Goal: Book appointment/travel/reservation

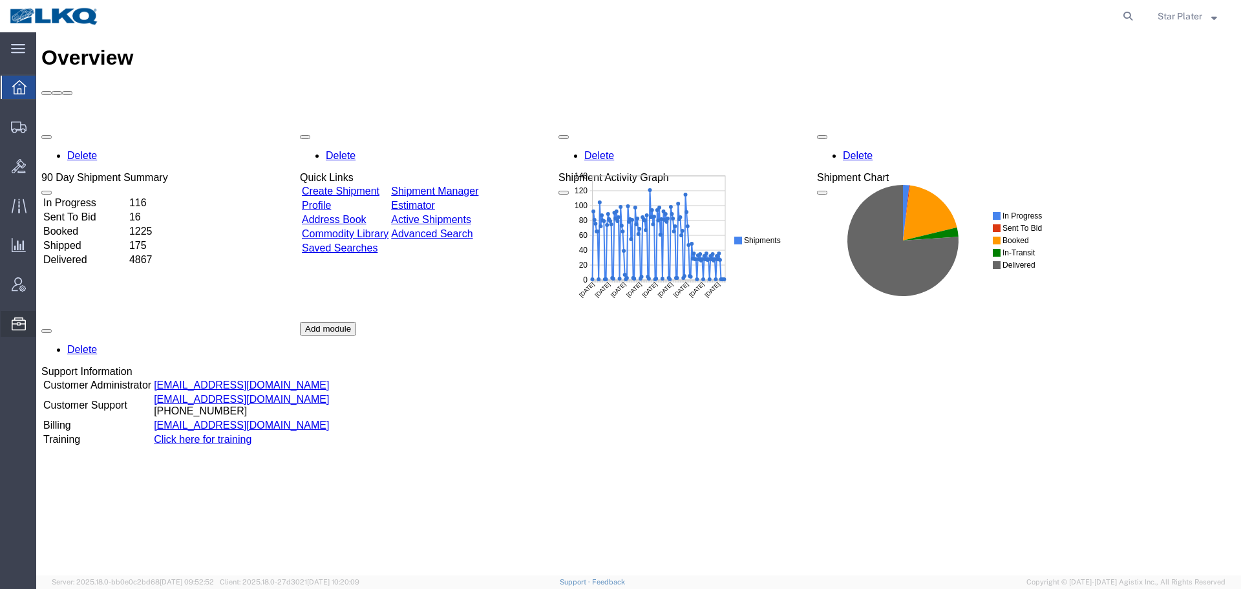
click at [0, 0] on span "Location Appointment" at bounding box center [0, 0] width 0 height 0
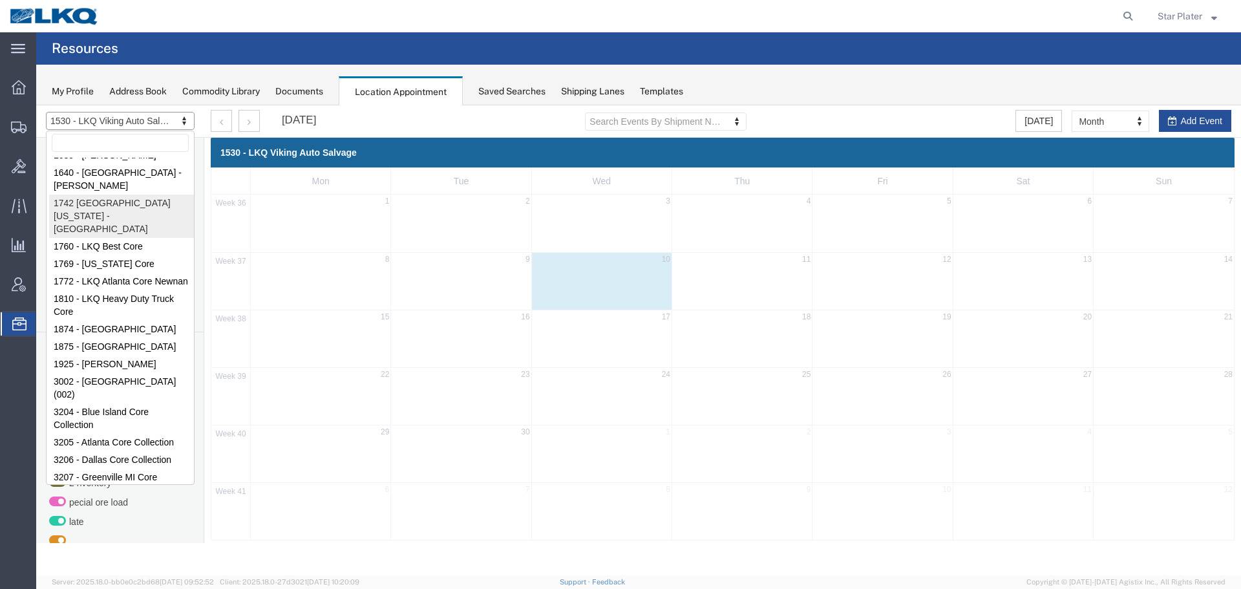
scroll to position [147, 0]
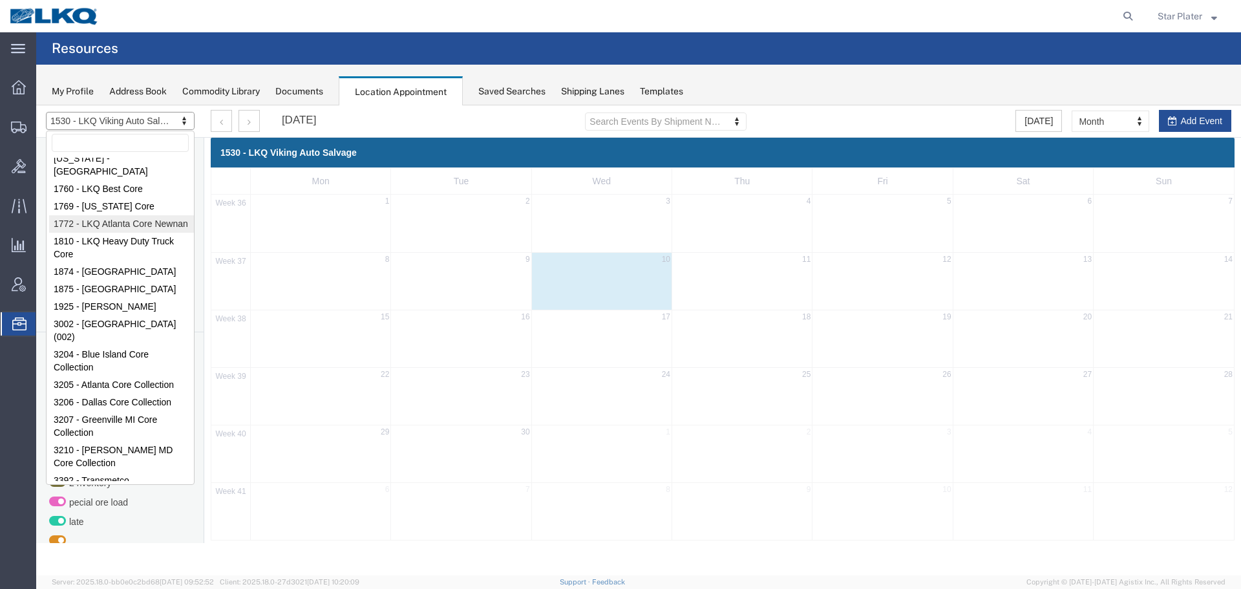
select select "30704"
